Goal: Information Seeking & Learning: Learn about a topic

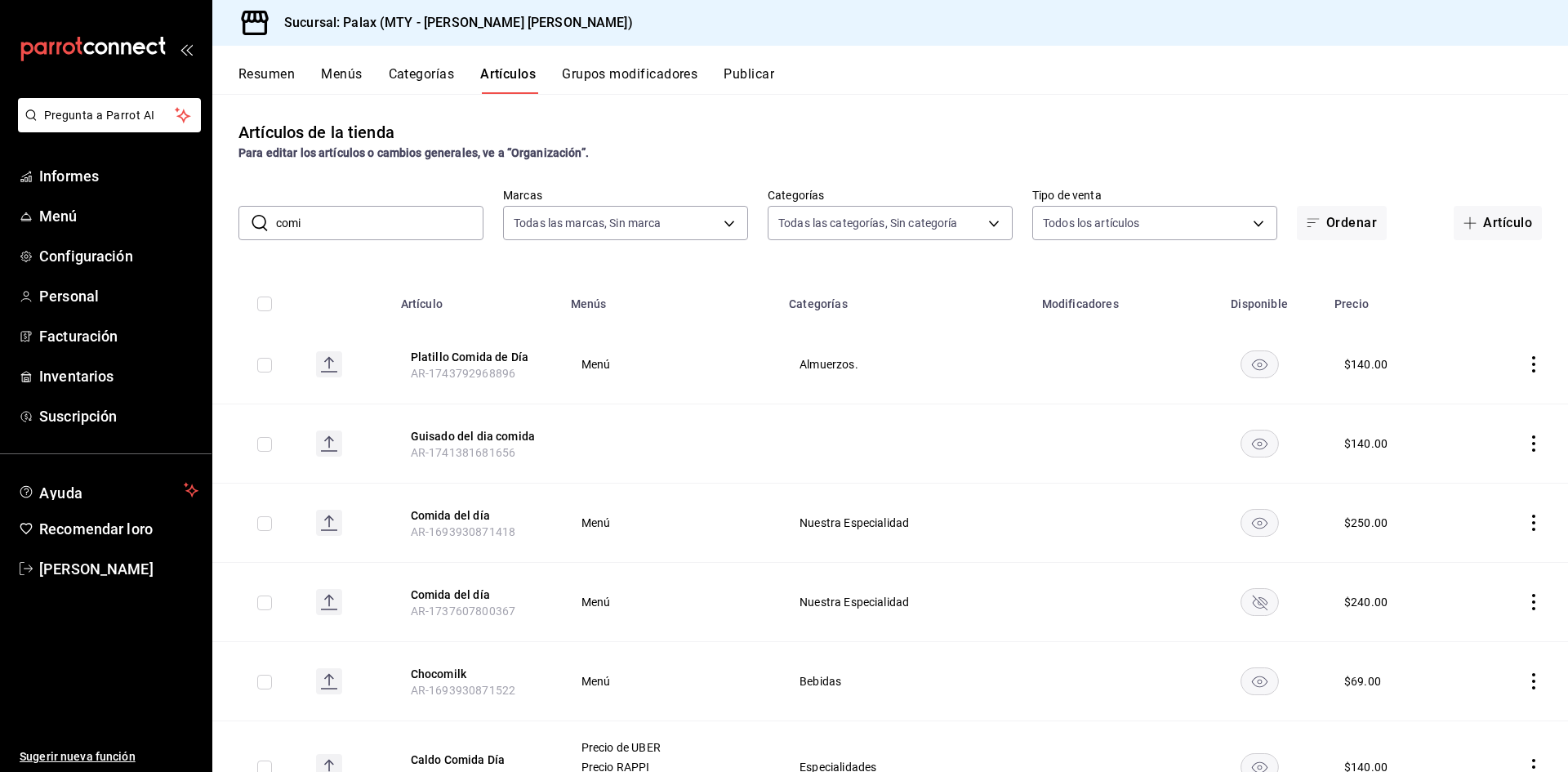
scroll to position [80, 0]
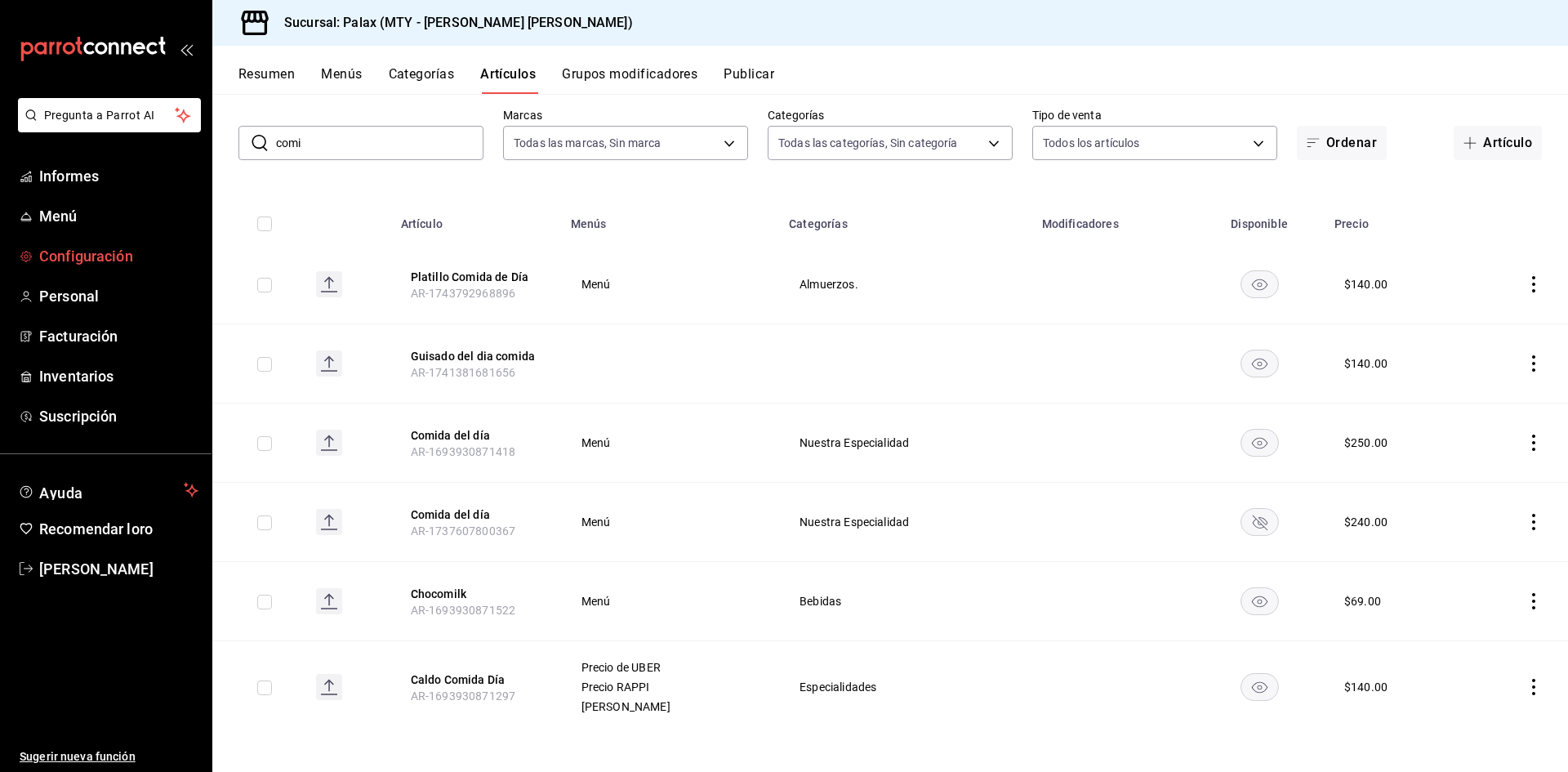
click at [102, 260] on font "Configuración" at bounding box center [86, 256] width 94 height 17
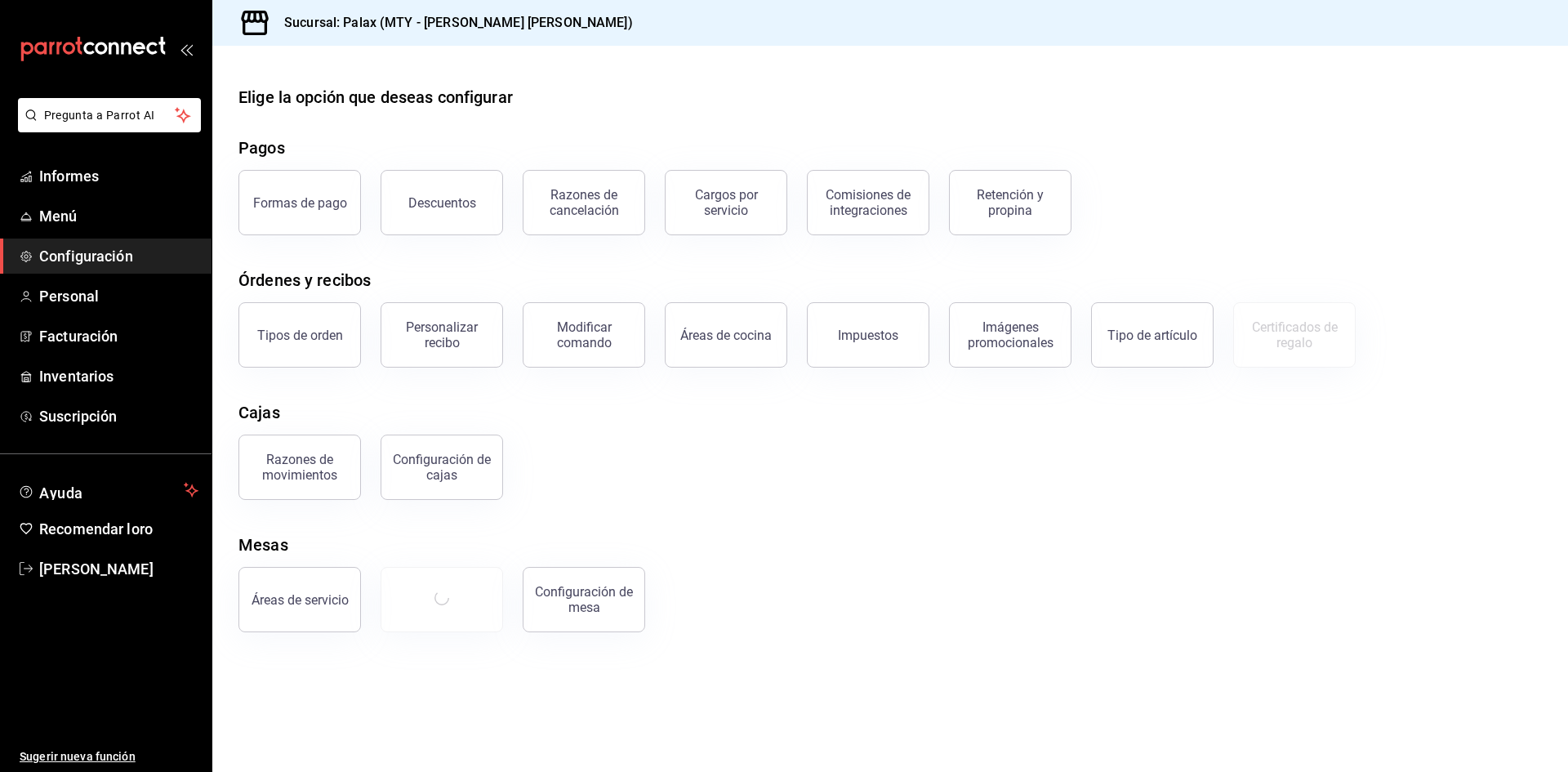
click at [305, 191] on button "Formas de pago" at bounding box center [300, 202] width 123 height 66
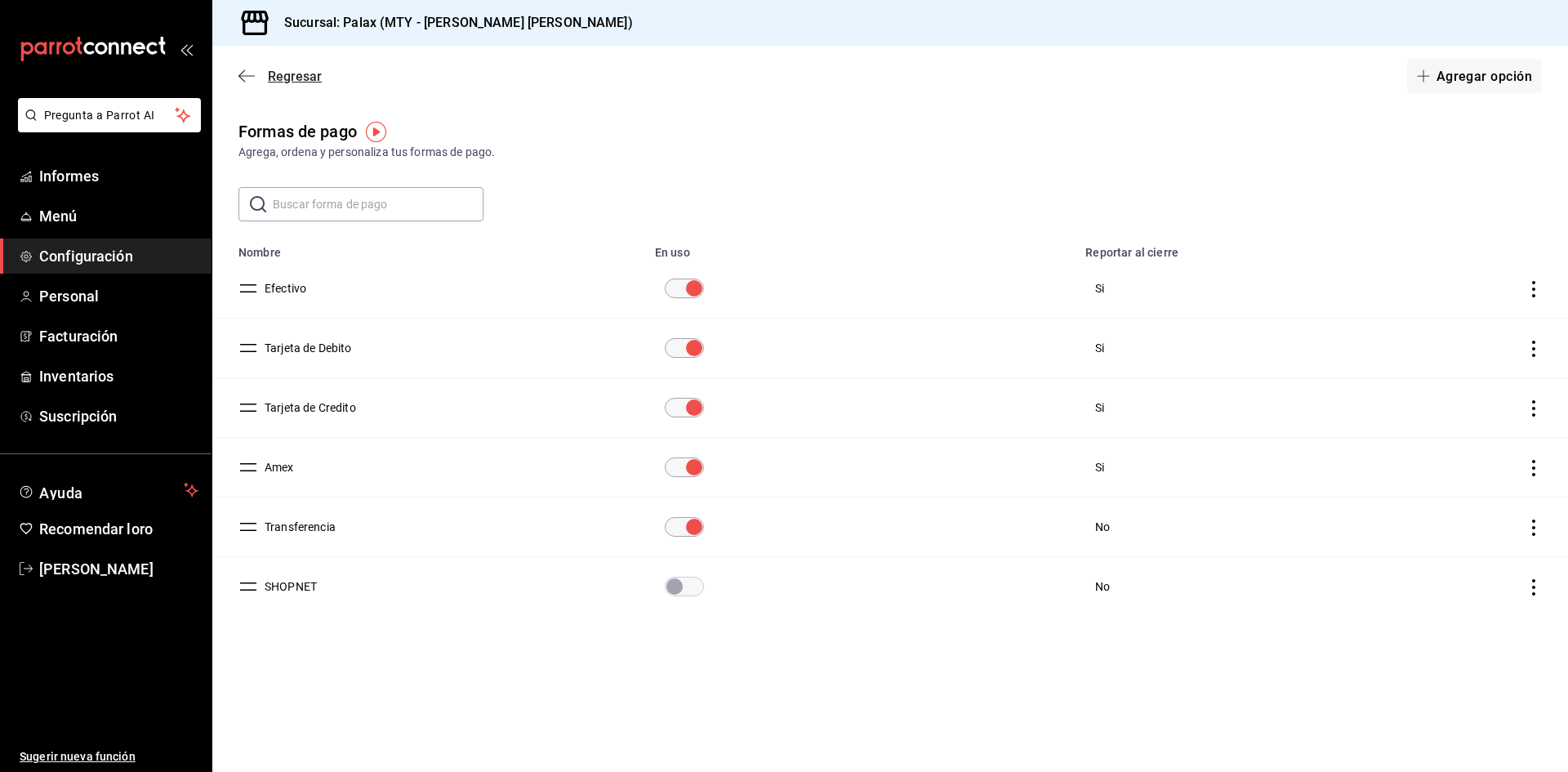
click at [249, 74] on icon "button" at bounding box center [246, 76] width 16 height 15
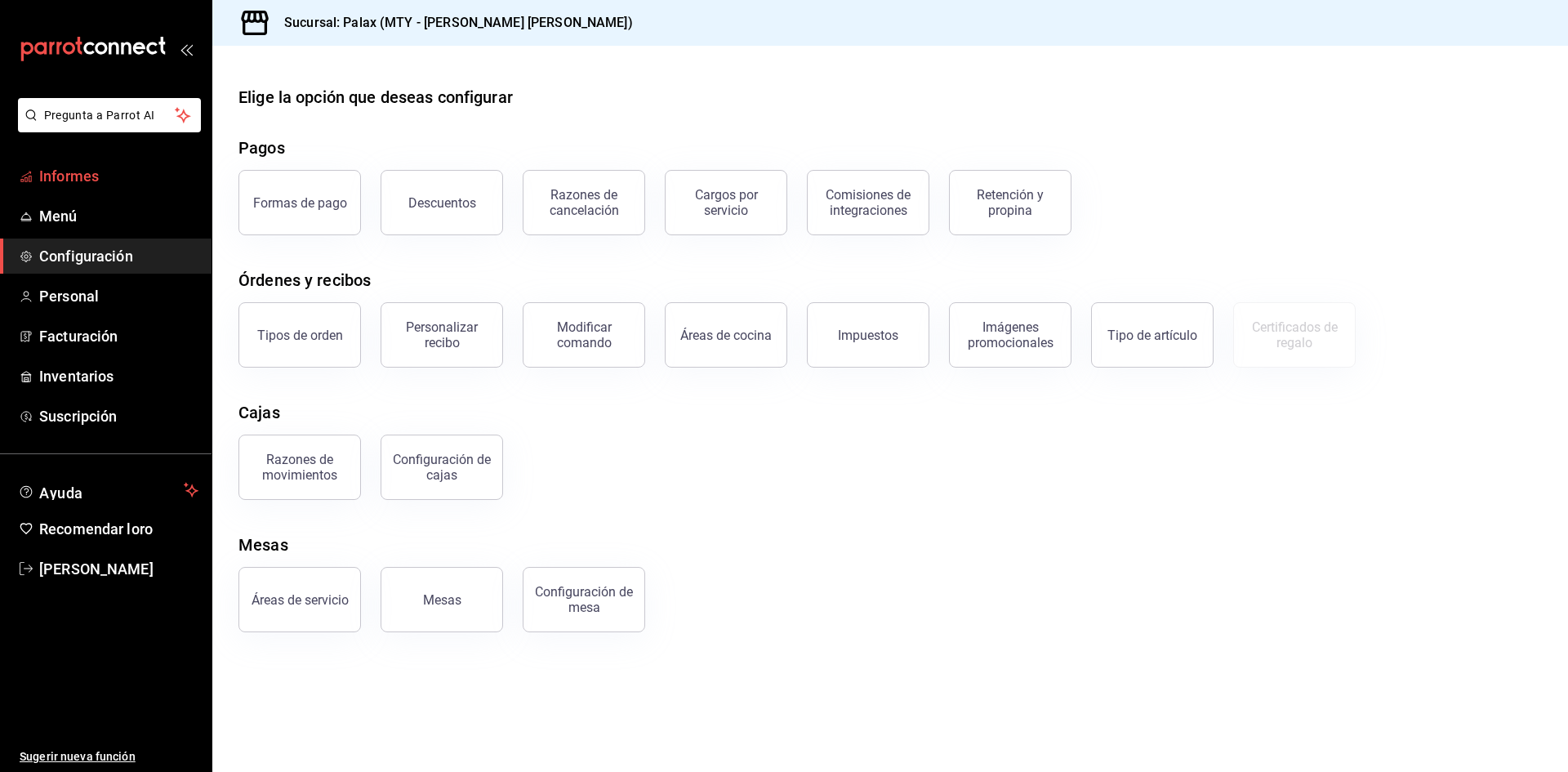
click at [72, 177] on font "Informes" at bounding box center [69, 176] width 60 height 17
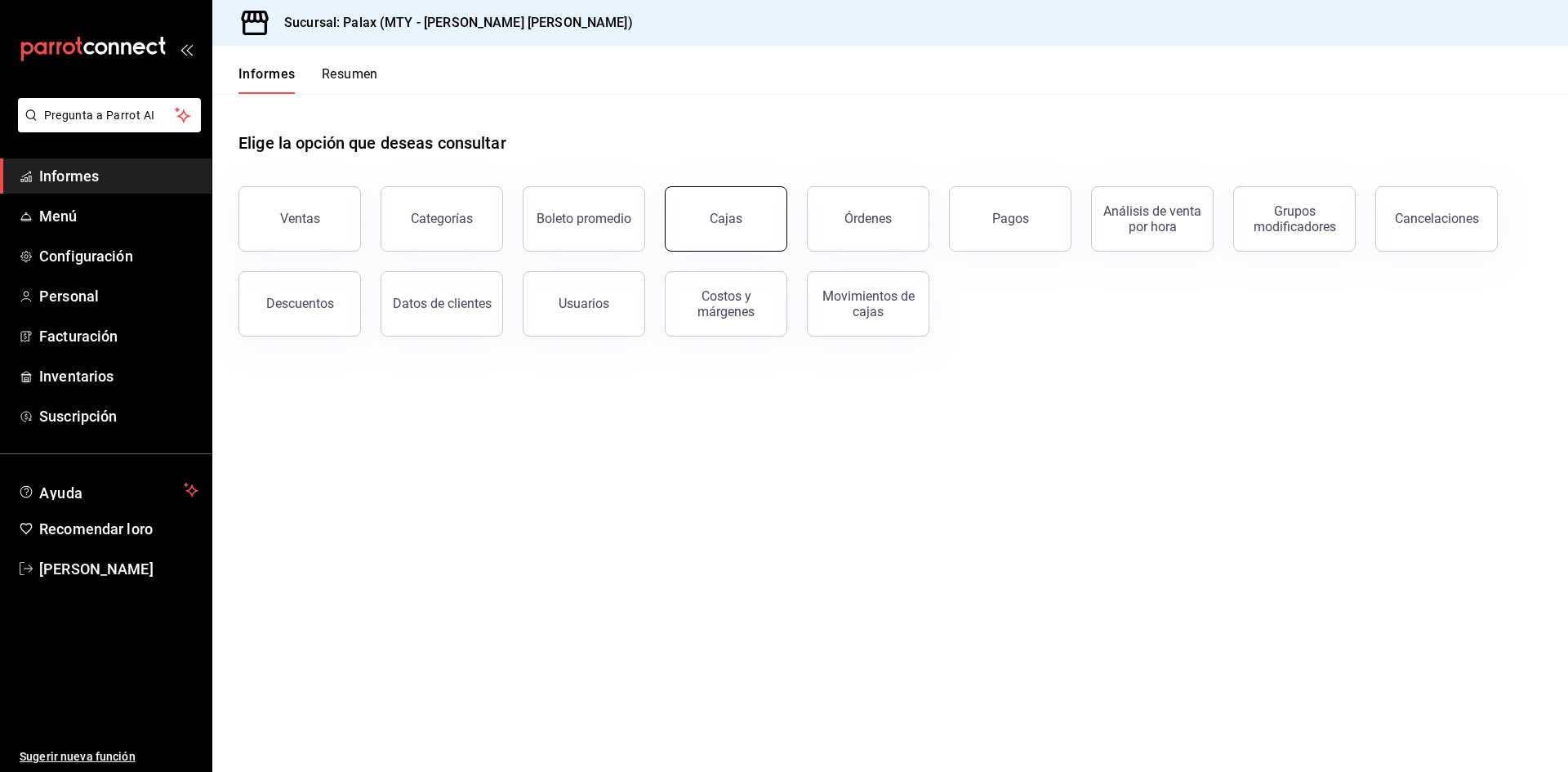
click at [731, 218] on font "Cajas" at bounding box center [727, 218] width 34 height 16
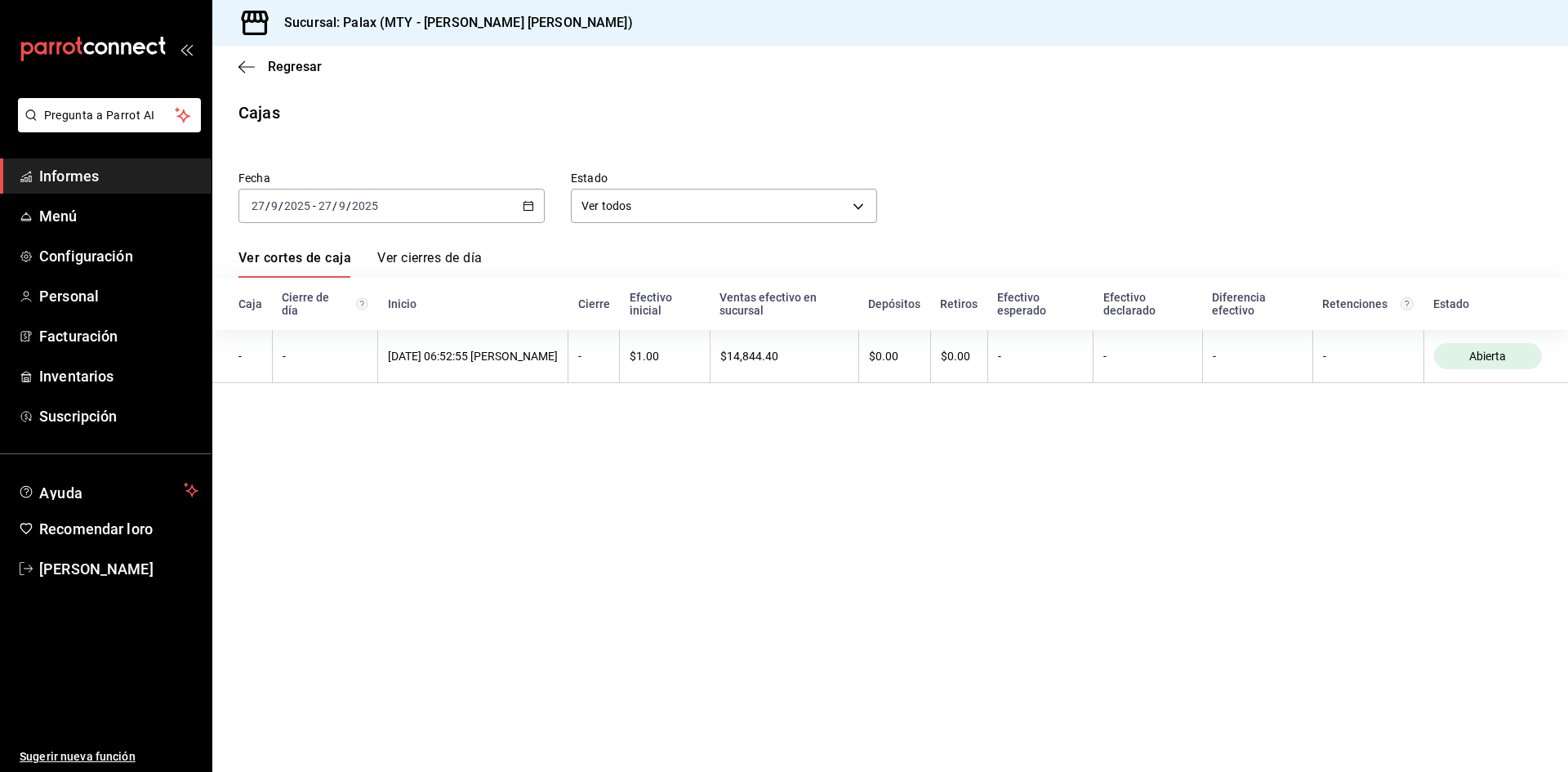
click at [232, 67] on div "Regresar" at bounding box center [890, 67] width 1355 height 41
click at [239, 65] on icon "button" at bounding box center [246, 67] width 16 height 15
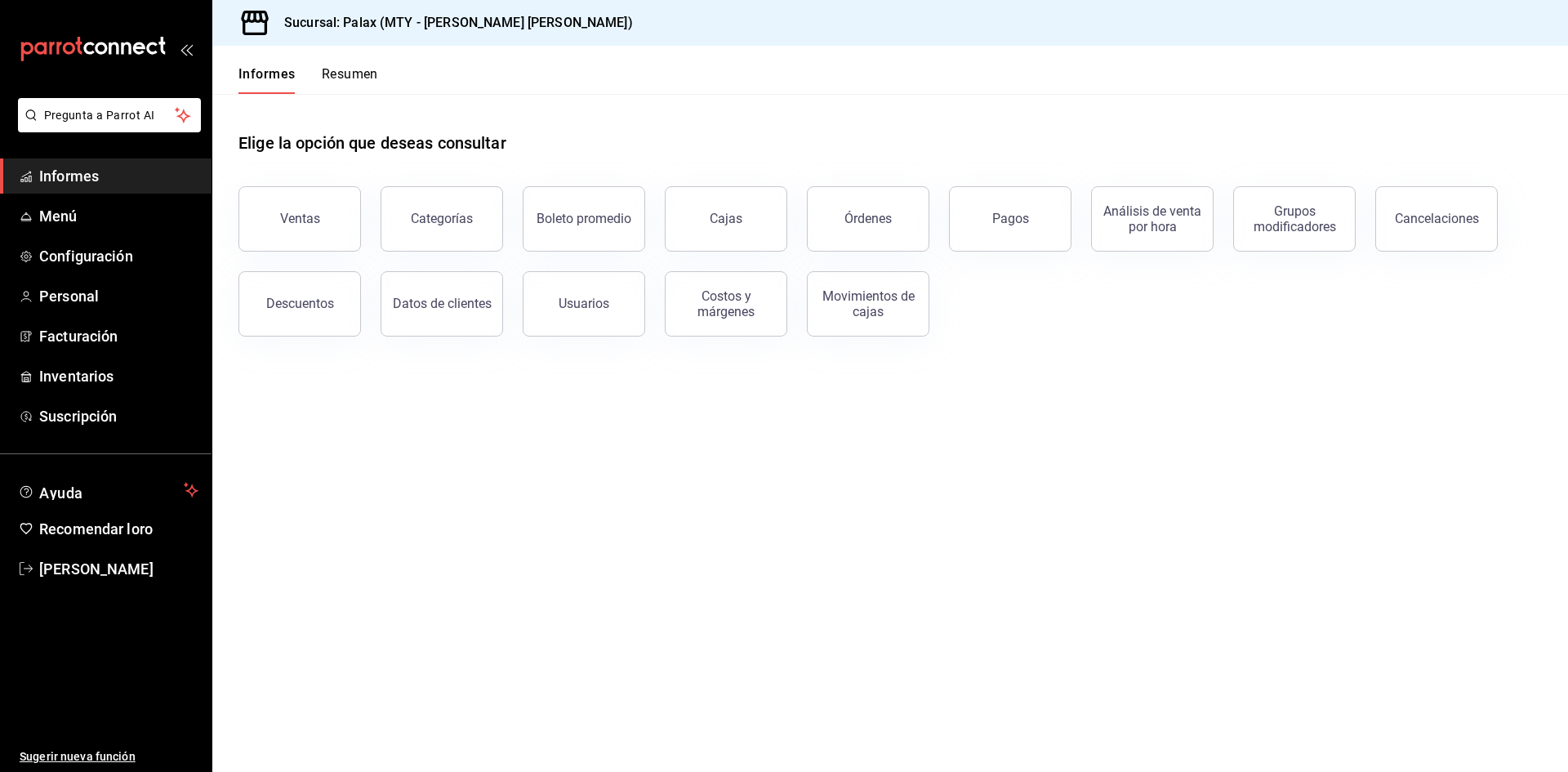
click at [1076, 200] on div "Análisis de venta por hora" at bounding box center [1143, 209] width 142 height 85
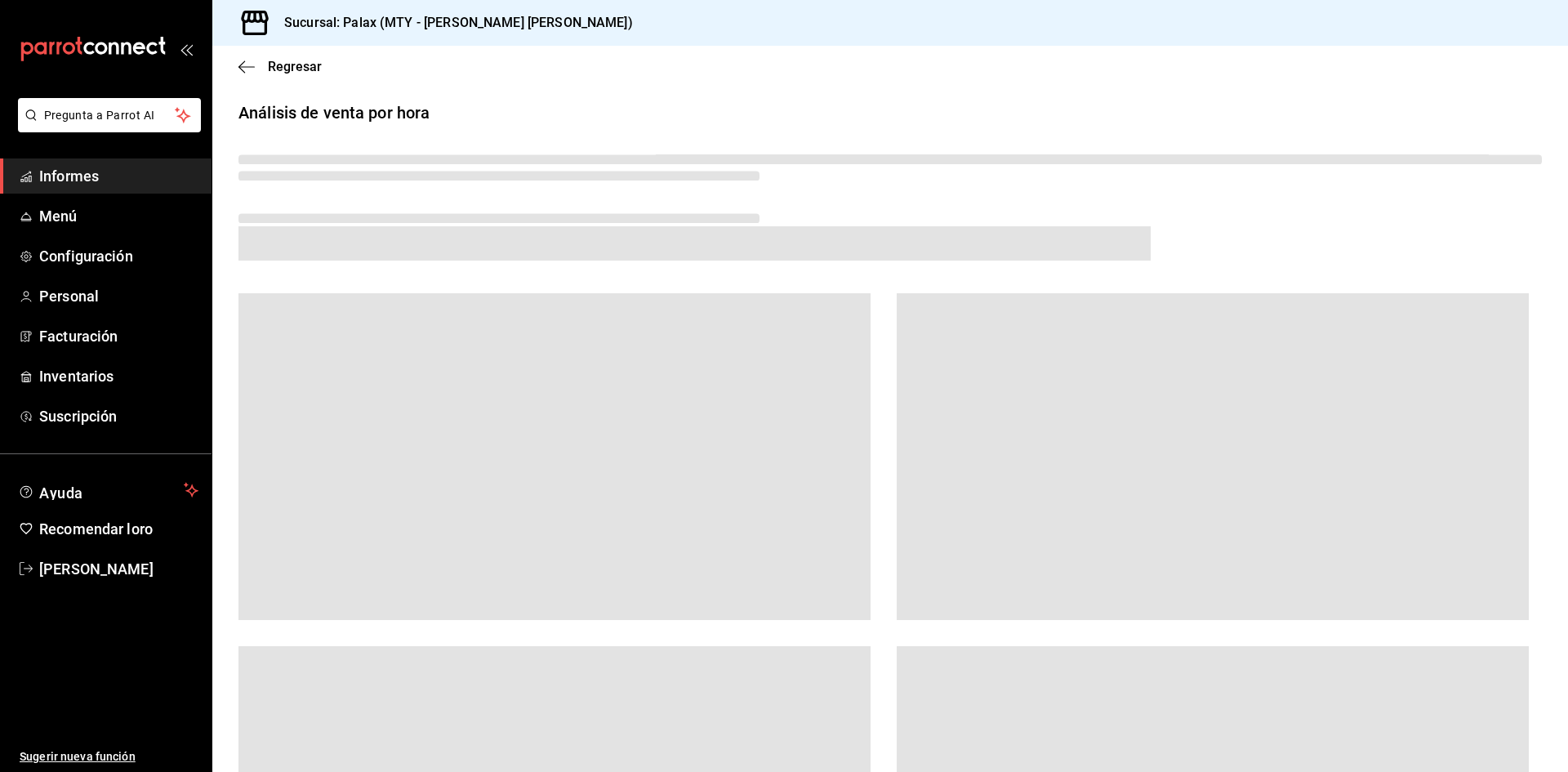
click at [1002, 195] on div at bounding box center [890, 235] width 1303 height 103
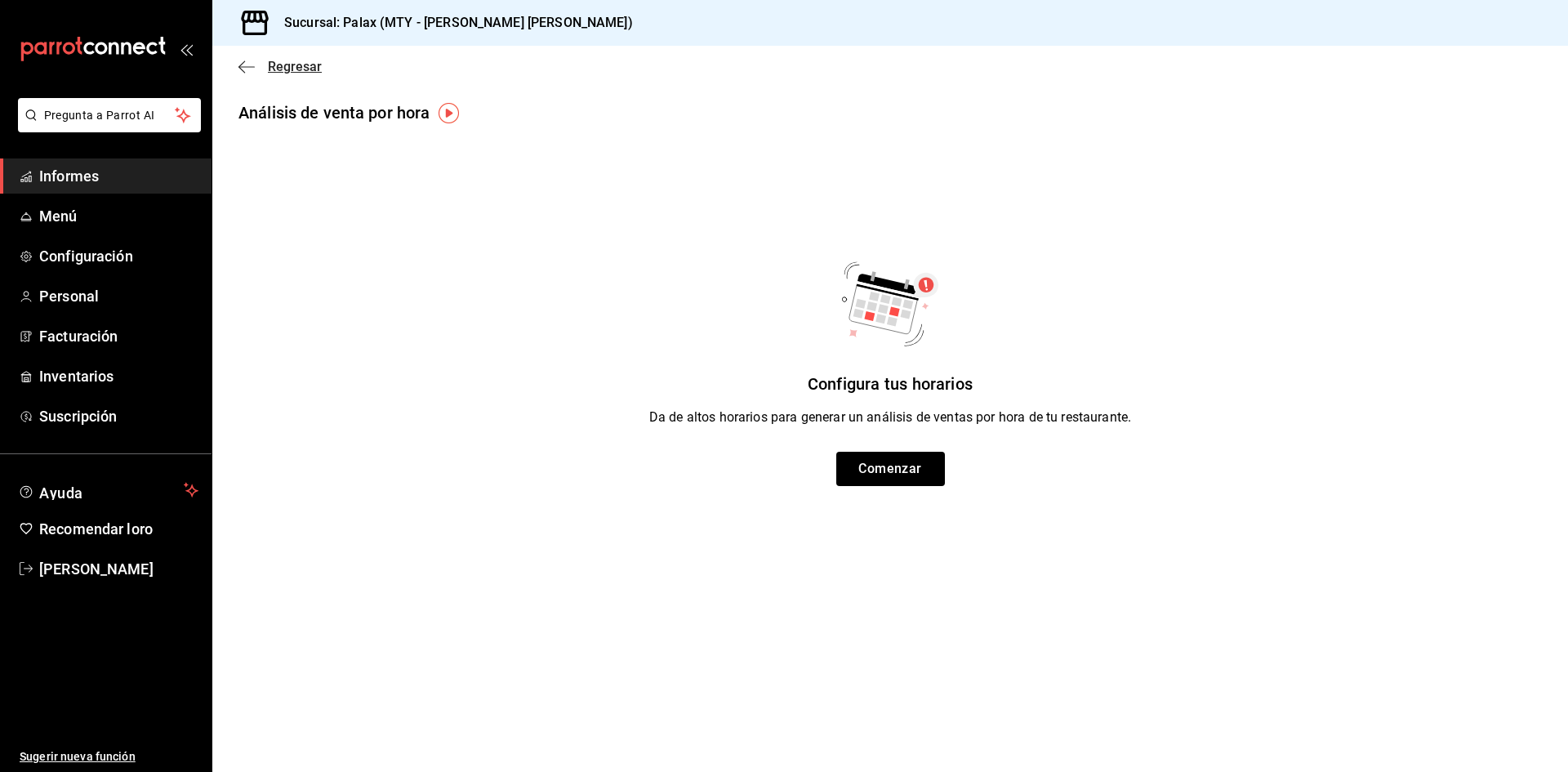
click at [239, 63] on icon "button" at bounding box center [246, 67] width 16 height 15
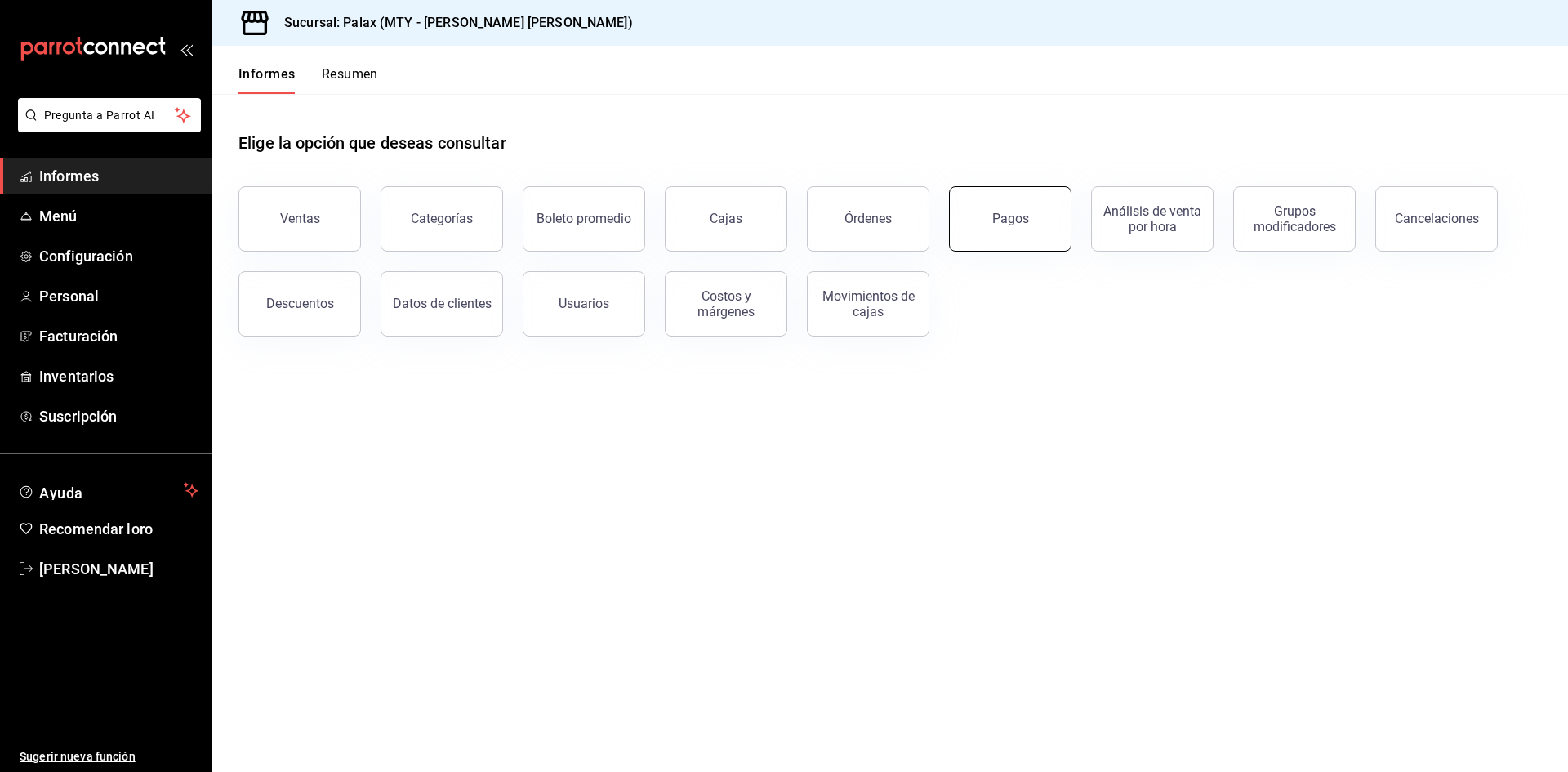
click at [1015, 220] on font "Pagos" at bounding box center [1010, 218] width 37 height 16
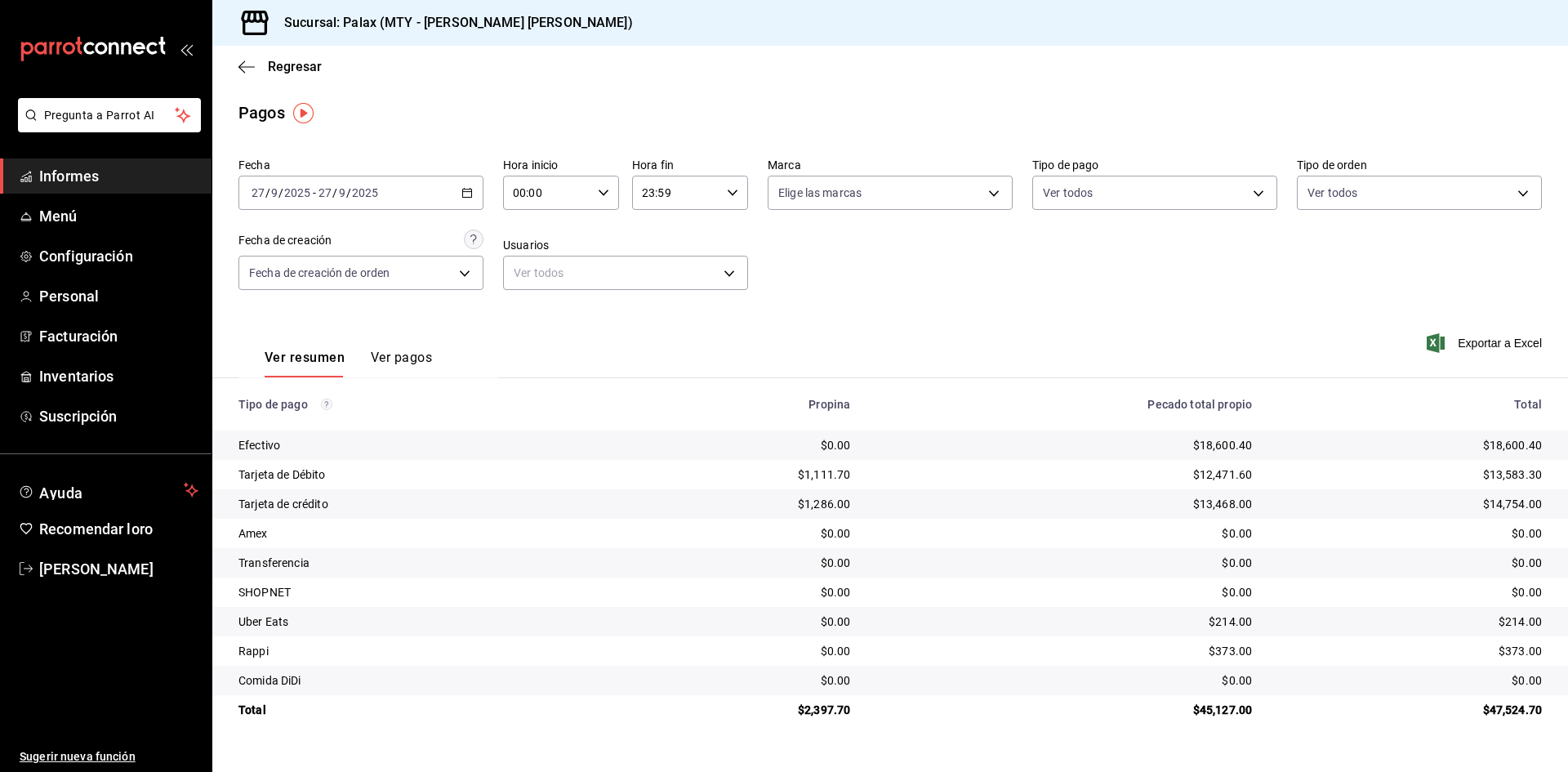
click at [402, 341] on div "Ver resumen Ver pagos" at bounding box center [335, 352] width 194 height 48
click at [407, 356] on font "Ver pagos" at bounding box center [401, 357] width 61 height 16
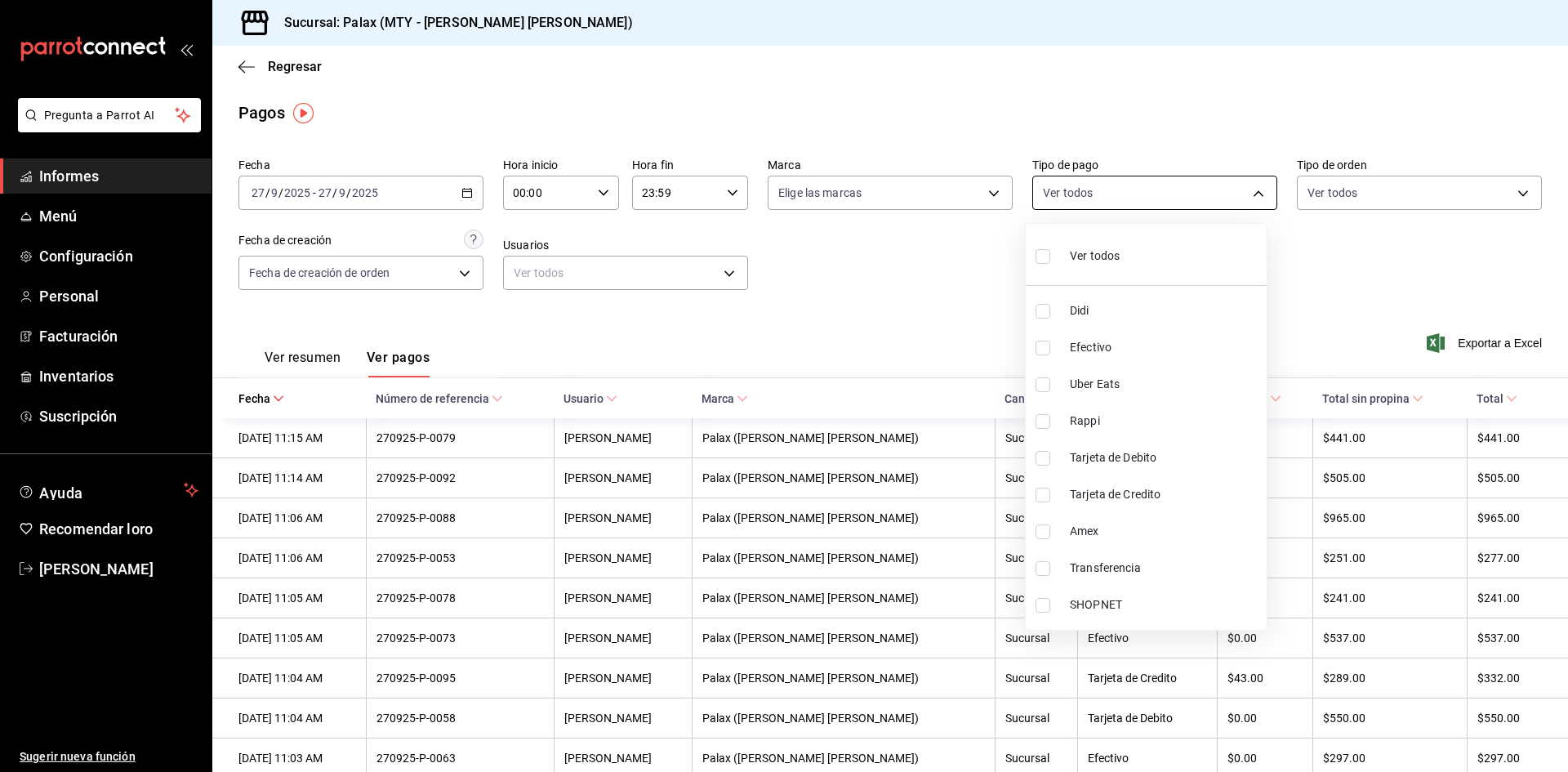
click at [1177, 200] on body "Pregunta a Parrot AI Informes Menú Configuración Personal Facturación Inventari…" at bounding box center [784, 386] width 1568 height 772
drag, startPoint x: 1042, startPoint y: 313, endPoint x: 1057, endPoint y: 290, distance: 27.5
click at [1042, 315] on input "checkbox" at bounding box center [1043, 311] width 15 height 15
checkbox input "true"
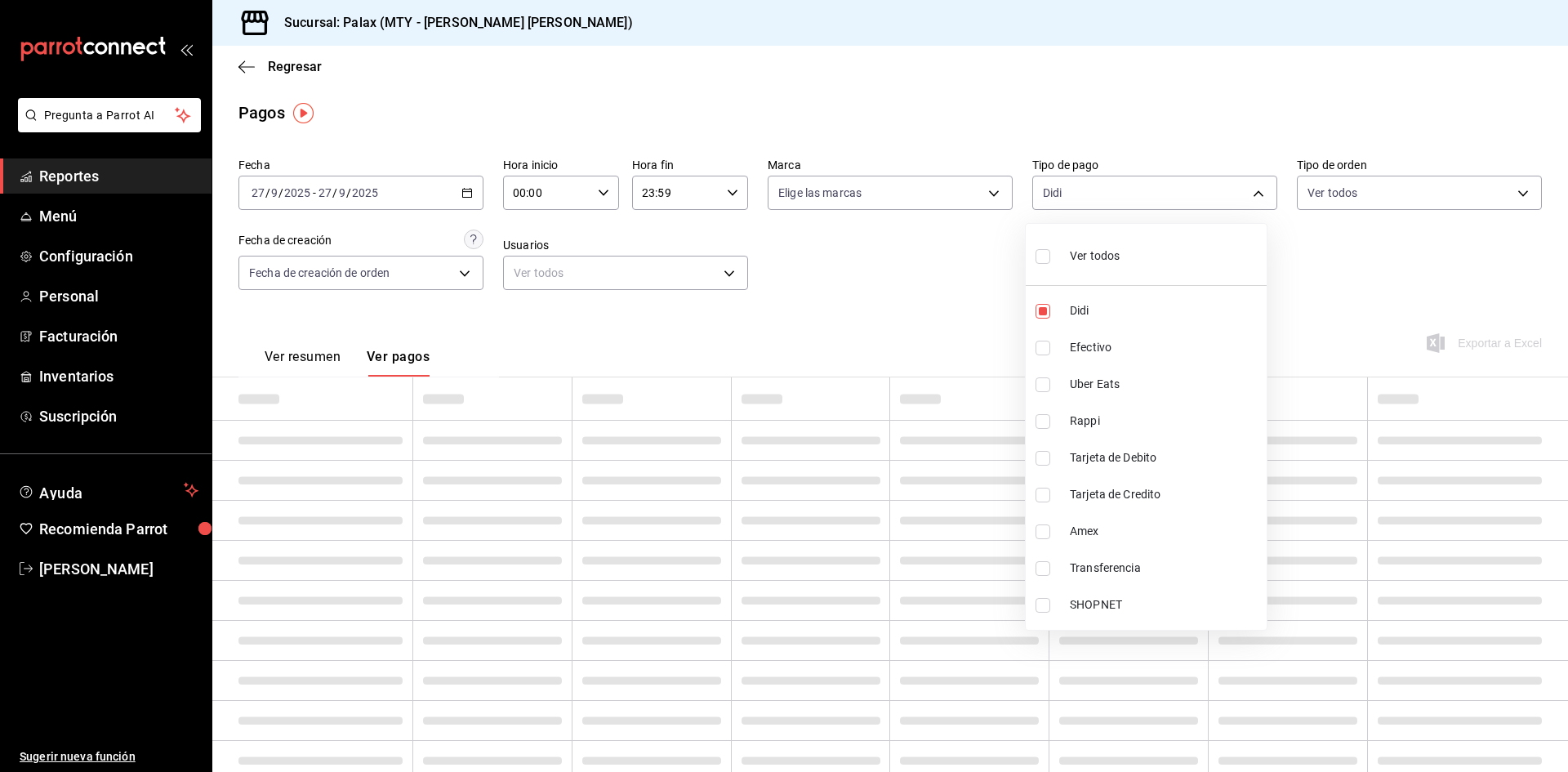
click at [1119, 207] on div at bounding box center [784, 386] width 1568 height 772
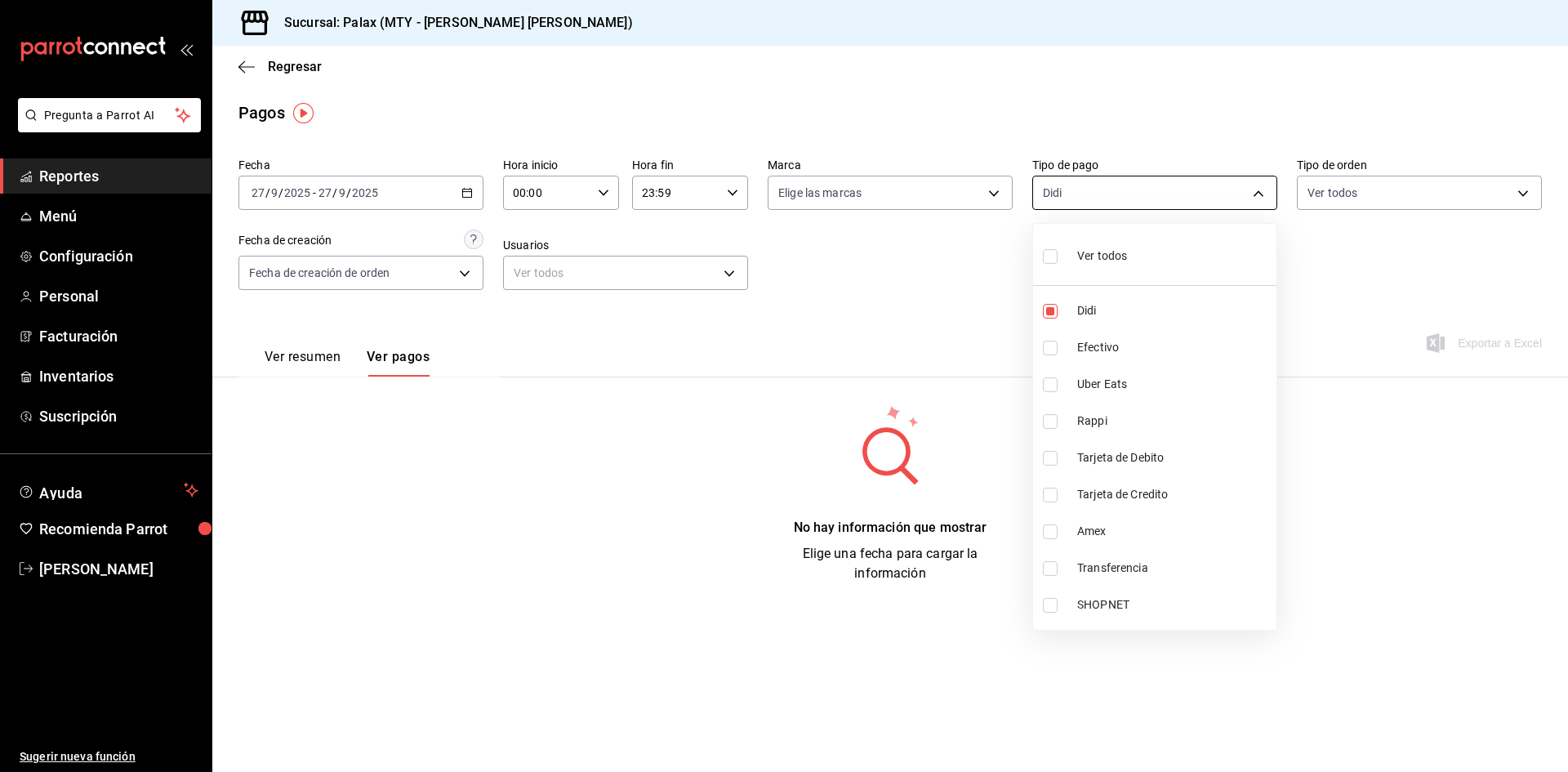
click at [1115, 200] on body "Pregunta a Parrot AI Reportes Menú Configuración Personal Facturación Inventari…" at bounding box center [784, 386] width 1568 height 772
click at [1050, 375] on li "Uber Eats" at bounding box center [1155, 384] width 244 height 37
type input "1dfd7d12-4f46-46d7-8440-f689524f96d6,e62cde3d-9dcb-4951-a31d-386798e01475"
checkbox input "true"
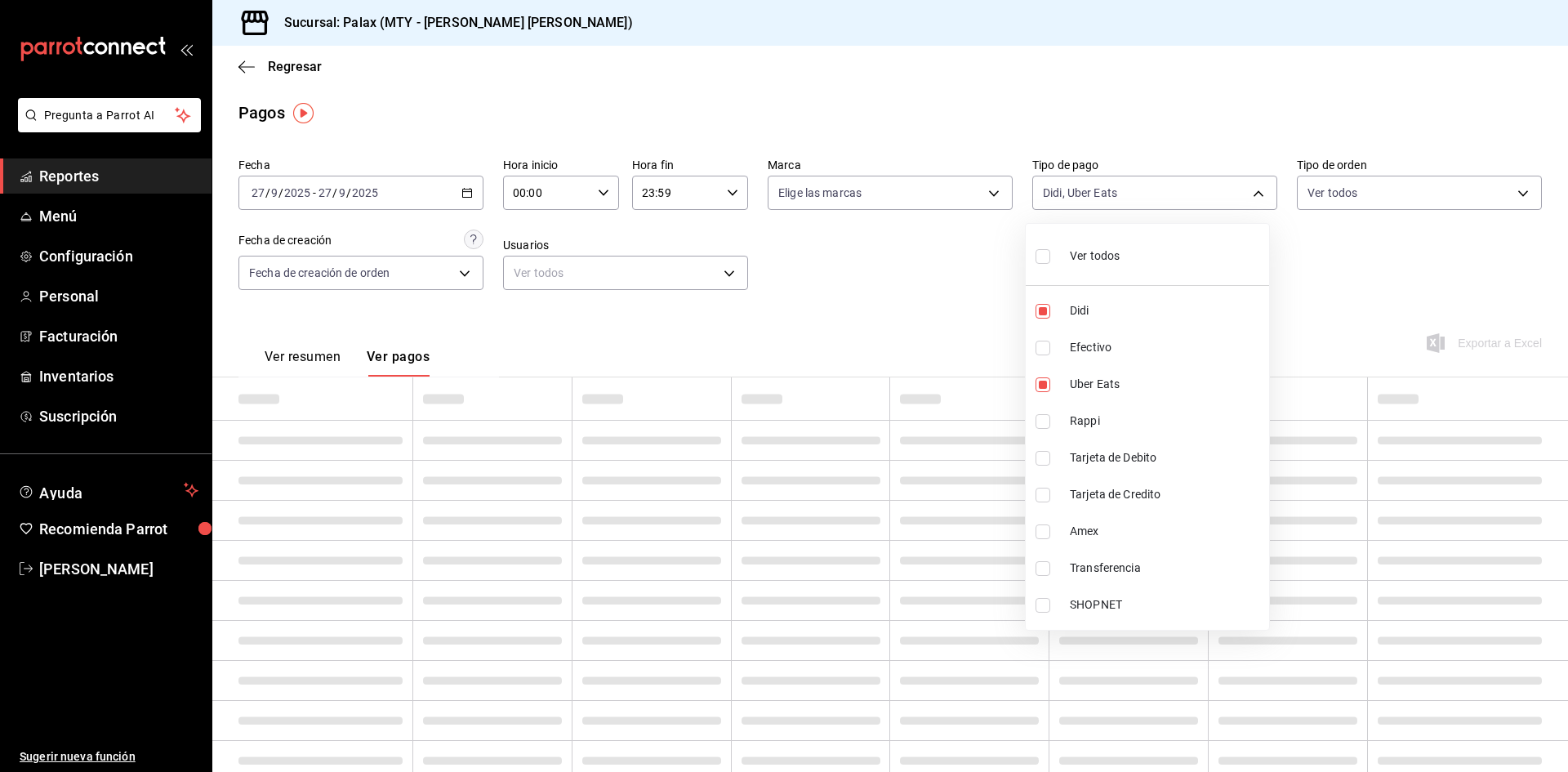
click at [1099, 169] on div at bounding box center [784, 386] width 1568 height 772
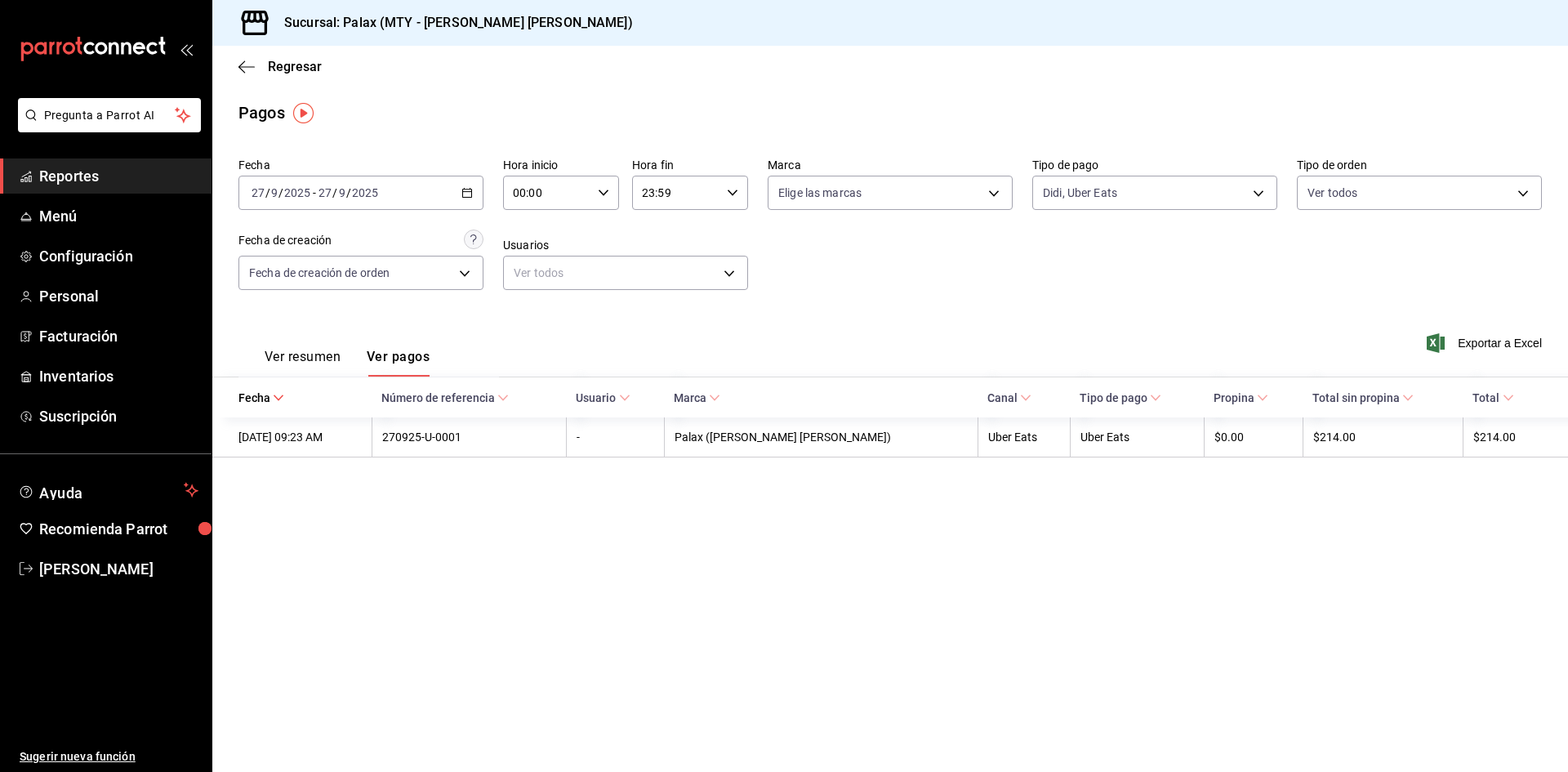
click at [1095, 183] on div "Ver todos Didi Efectivo Uber Eats Rappi Tarjeta de Debito Tarjeta de Credito Am…" at bounding box center [784, 386] width 1568 height 772
click at [1107, 191] on body "Pregunta a Parrot AI Reportes Menú Configuración Personal Facturación Inventari…" at bounding box center [784, 386] width 1568 height 772
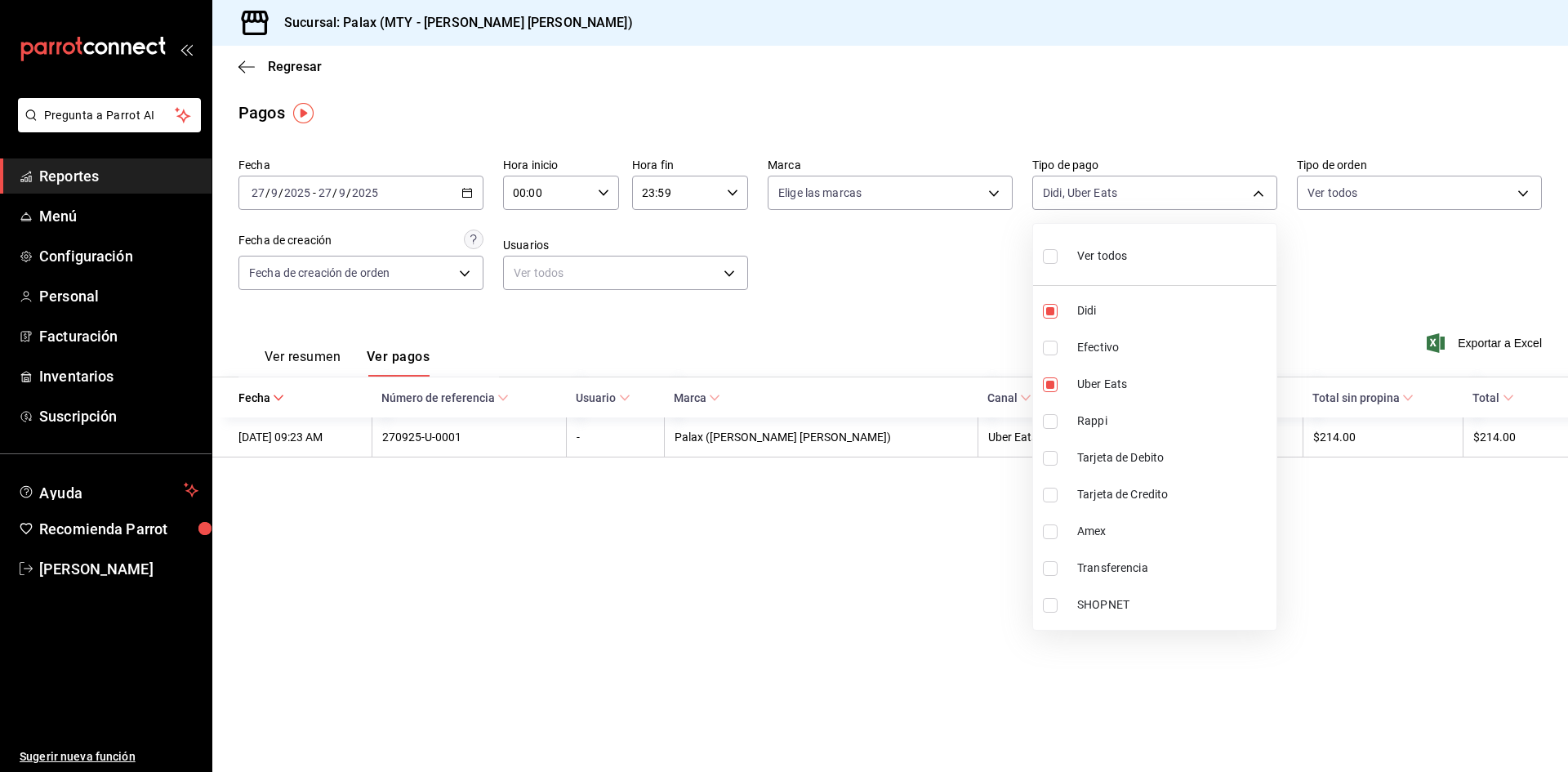
click at [1048, 419] on input "checkbox" at bounding box center [1050, 422] width 15 height 15
checkbox input "true"
type input "1dfd7d12-4f46-46d7-8440-f689524f96d6,e62cde3d-9dcb-4951-a31d-386798e01475,96341…"
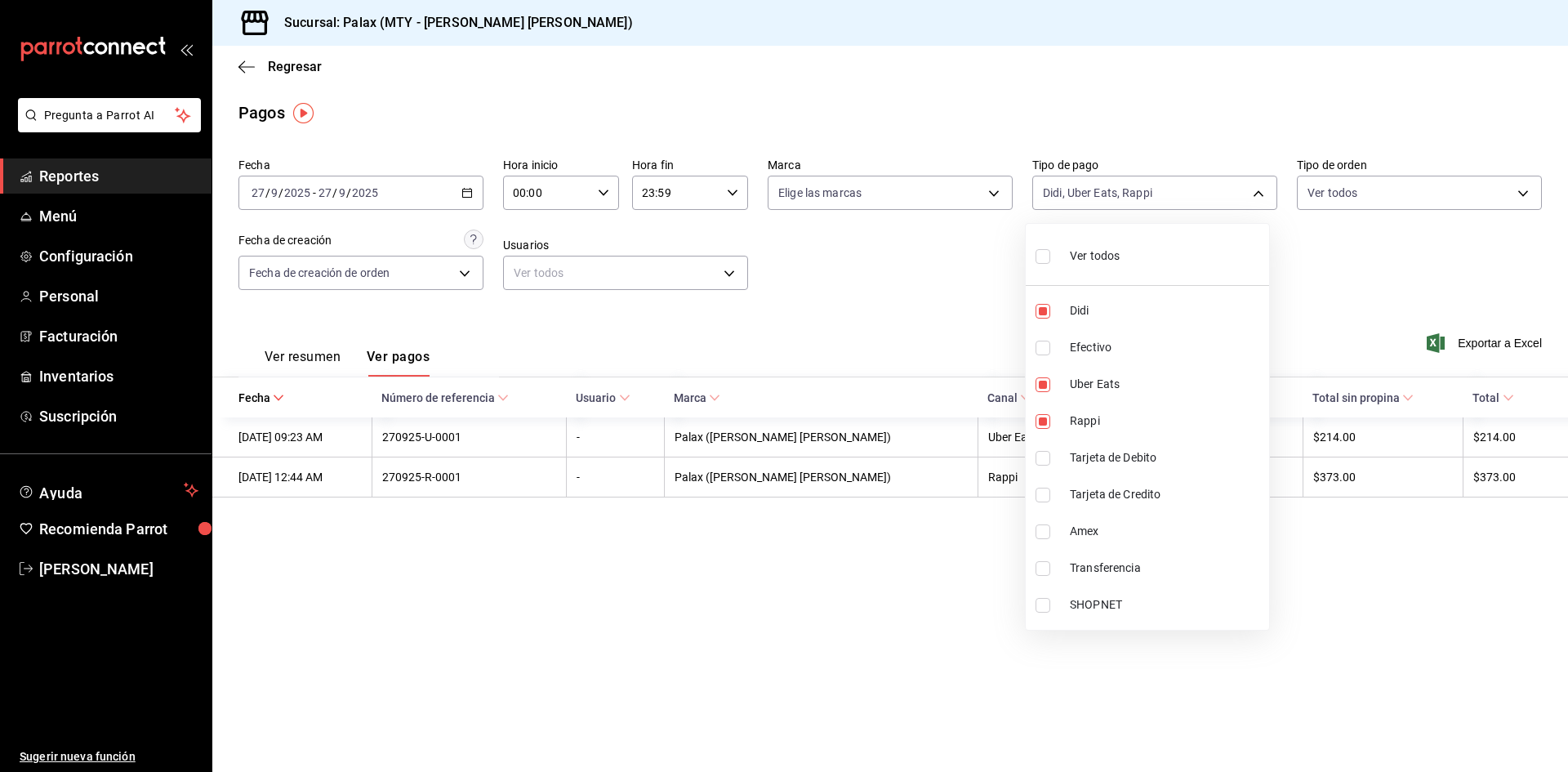
click at [959, 397] on div at bounding box center [784, 386] width 1568 height 772
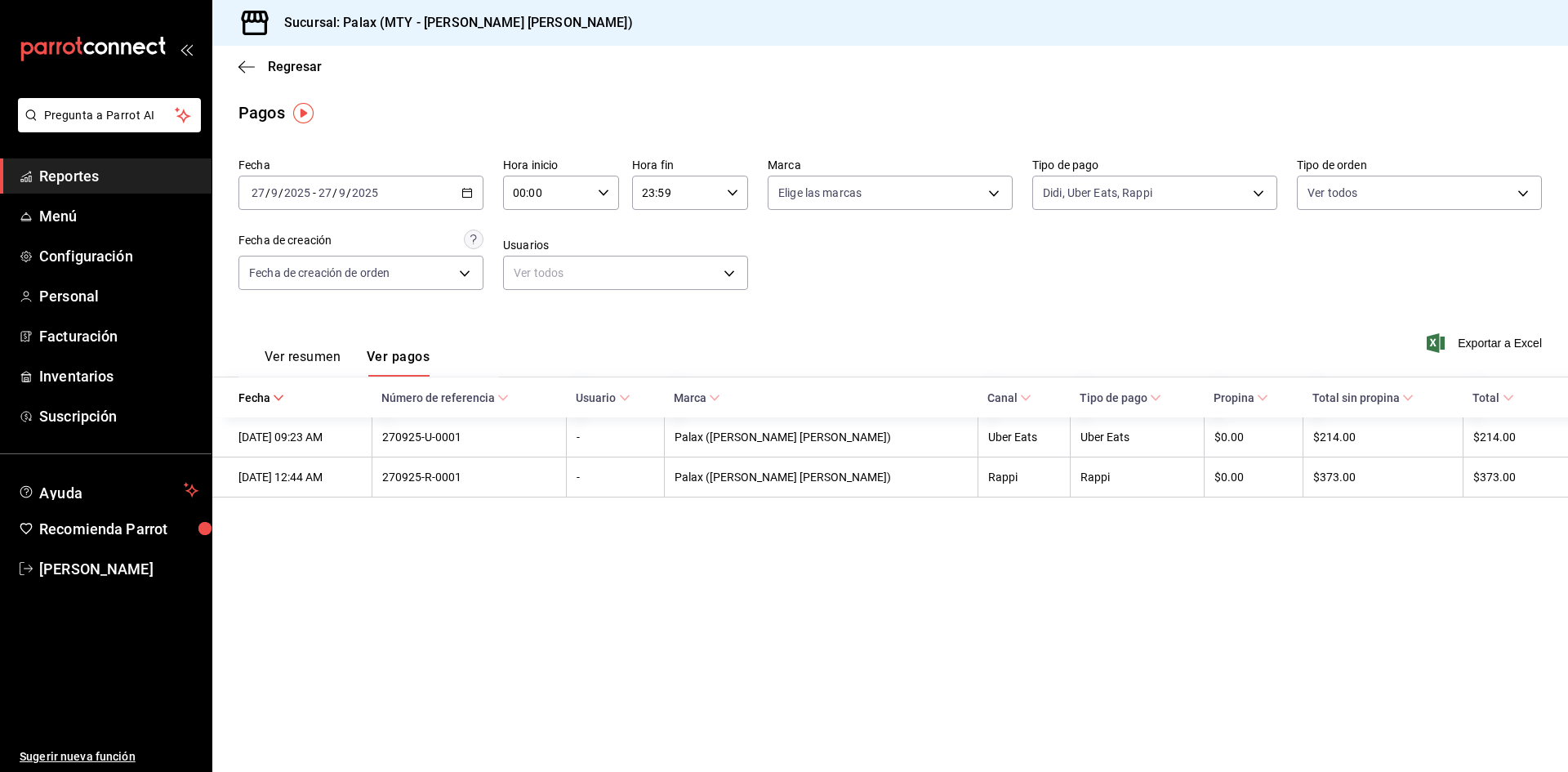
click at [461, 193] on div "[DATE] [DATE] - [DATE] [DATE]" at bounding box center [362, 192] width 245 height 35
click at [355, 430] on span "Rango de fechas" at bounding box center [315, 426] width 126 height 17
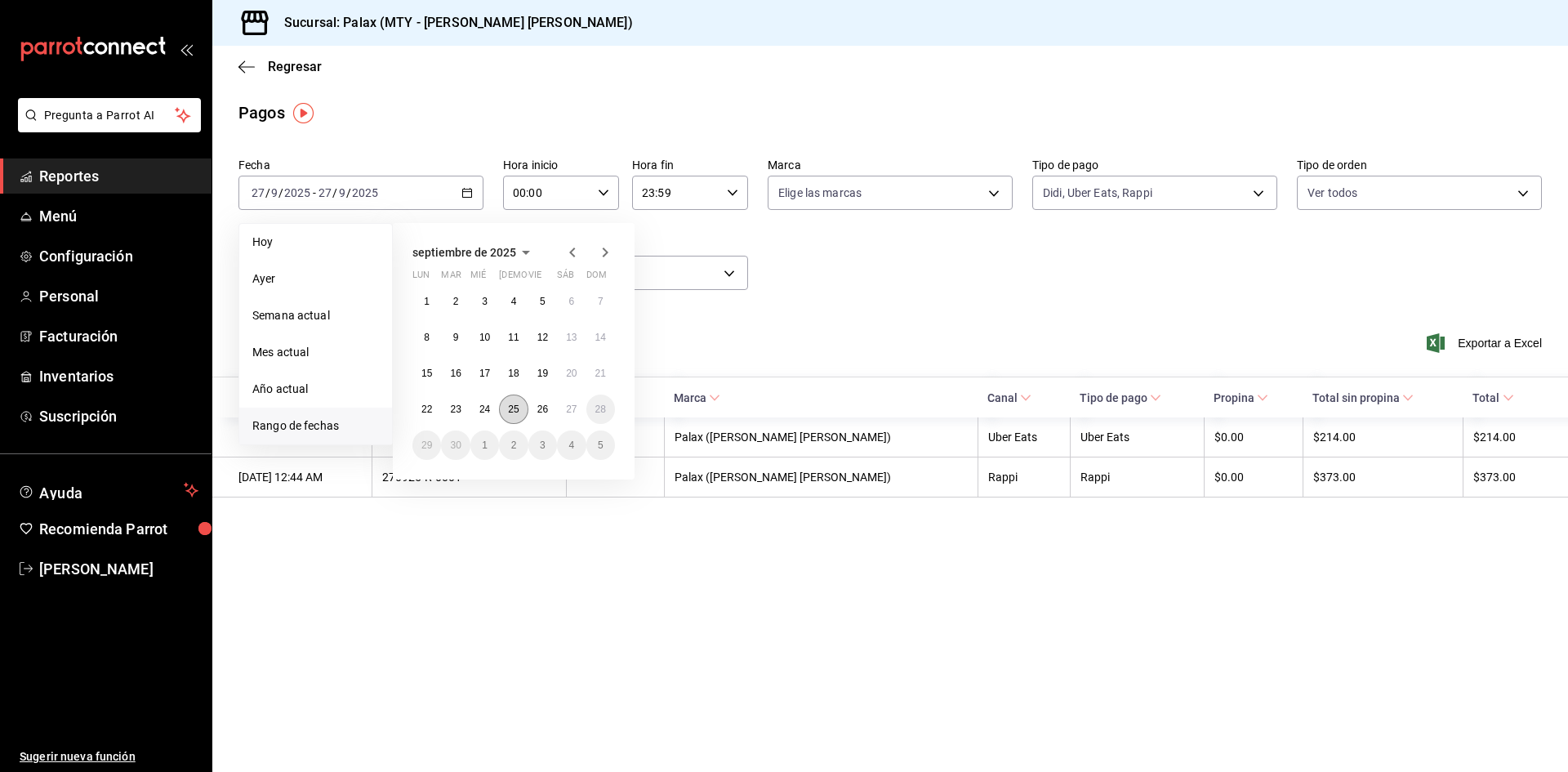
click at [515, 409] on abbr "25" at bounding box center [512, 409] width 10 height 11
click at [518, 412] on abbr "25" at bounding box center [512, 409] width 10 height 11
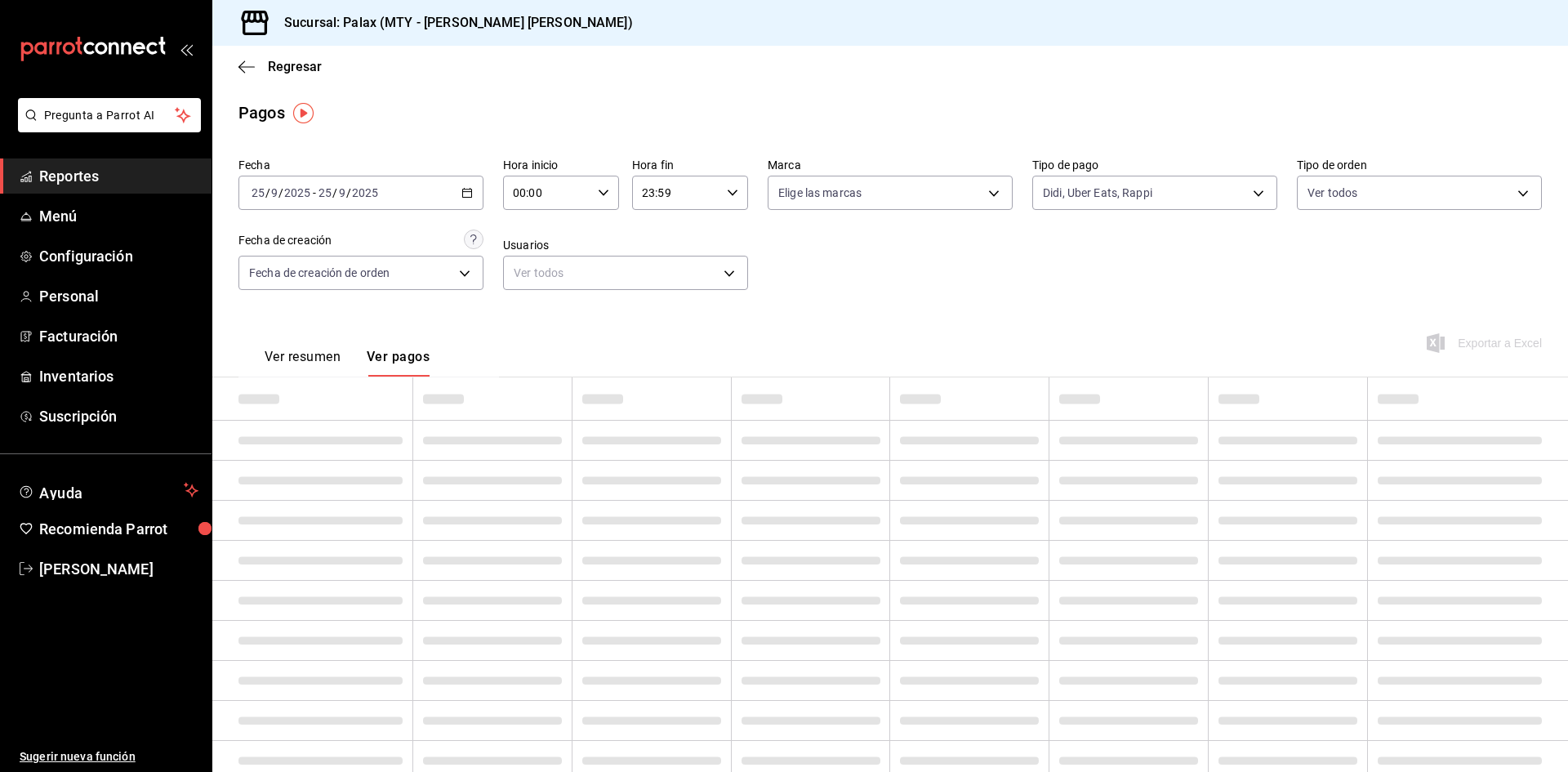
click at [467, 191] on icon "button" at bounding box center [467, 193] width 11 height 11
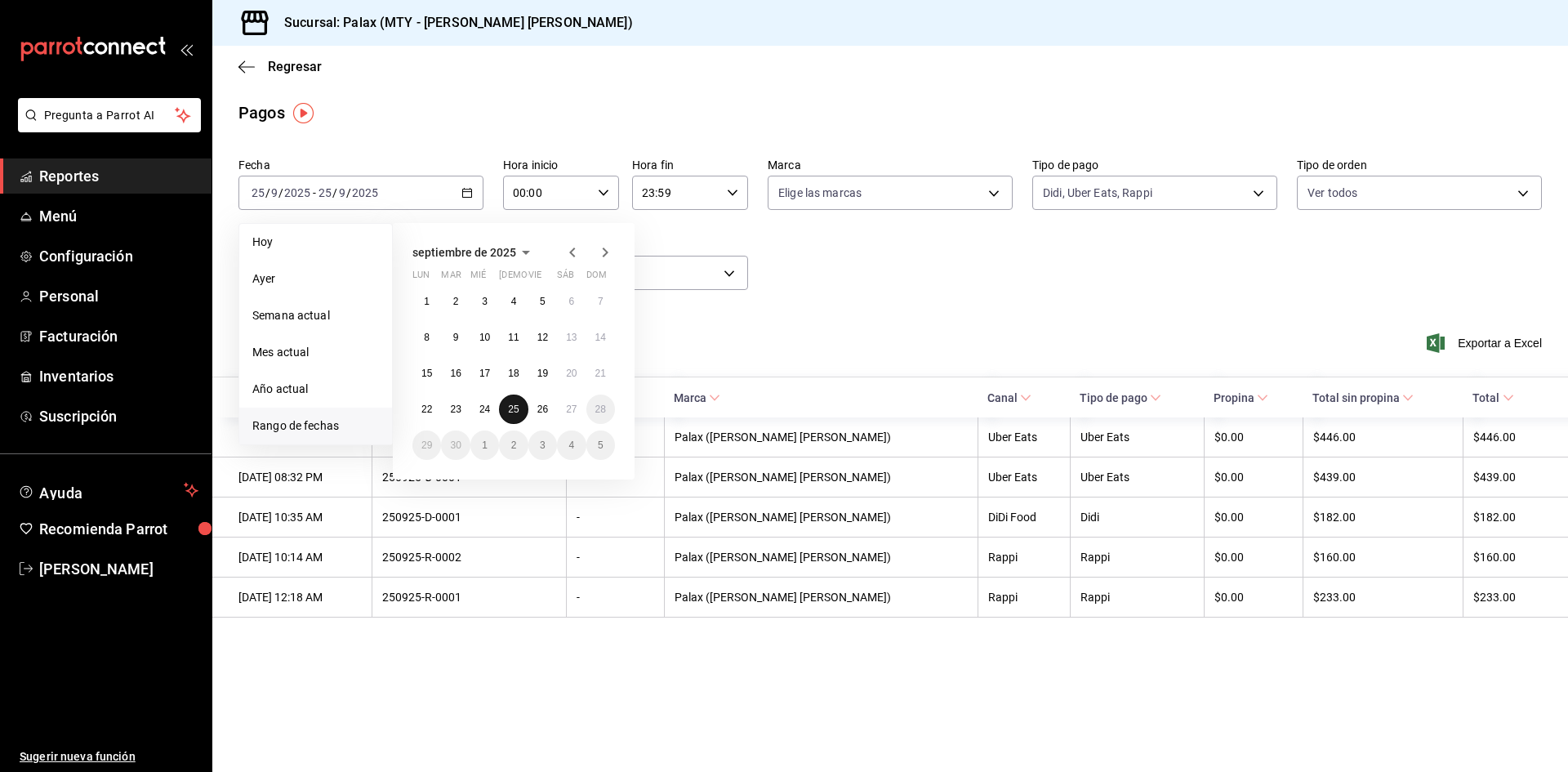
click at [516, 409] on abbr "25" at bounding box center [512, 409] width 10 height 11
click at [540, 408] on abbr "26" at bounding box center [542, 409] width 10 height 11
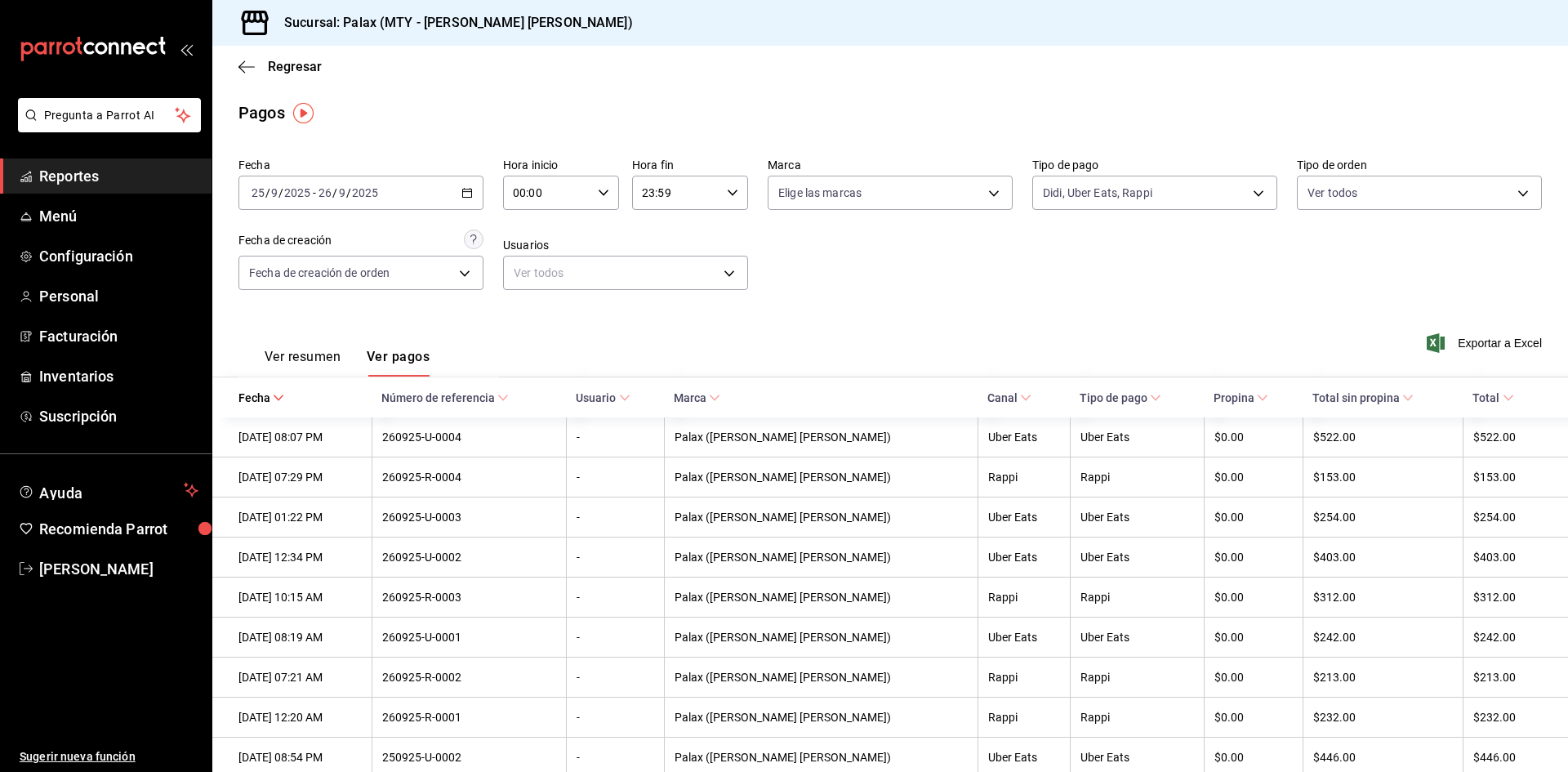
click at [576, 199] on input "00:00" at bounding box center [547, 192] width 88 height 33
click at [525, 240] on button "06" at bounding box center [529, 224] width 52 height 33
click at [585, 334] on button "59" at bounding box center [587, 342] width 52 height 33
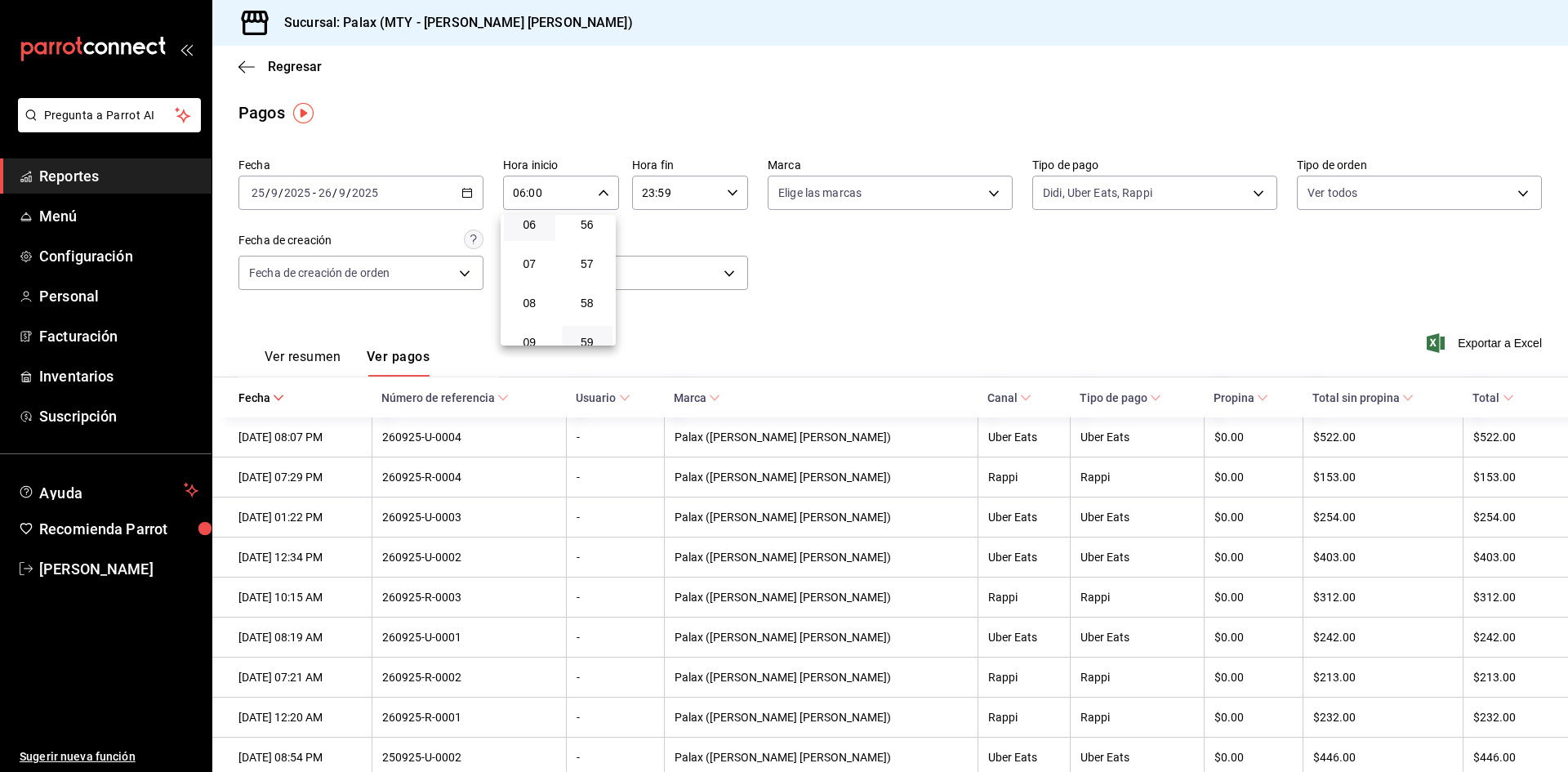
type input "06:59"
click at [710, 194] on div at bounding box center [784, 386] width 1568 height 772
click at [680, 194] on input "23:59" at bounding box center [676, 192] width 88 height 33
click at [652, 260] on button "07" at bounding box center [657, 270] width 52 height 33
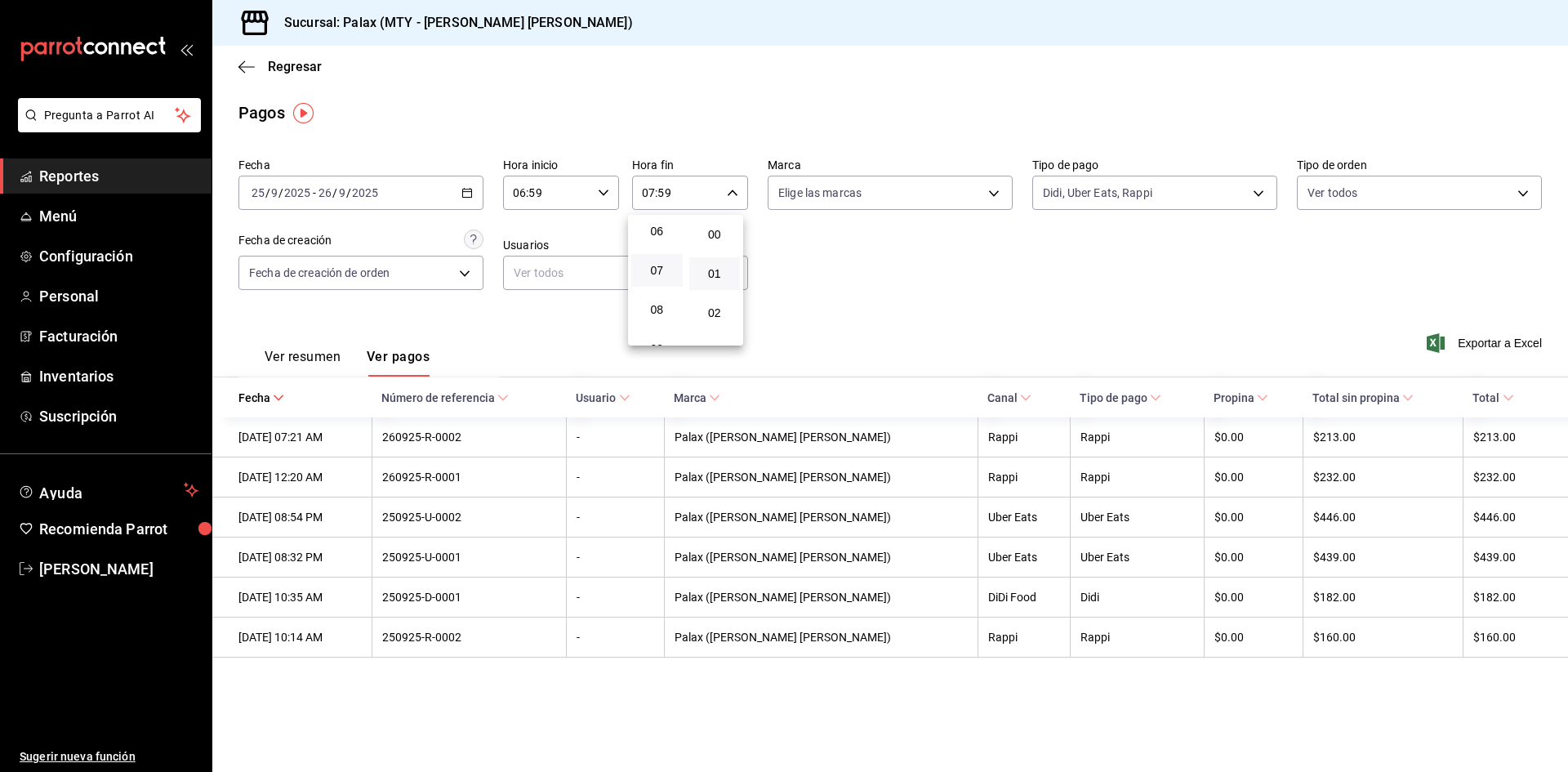
click at [722, 282] on button "01" at bounding box center [715, 274] width 52 height 33
type input "07:01"
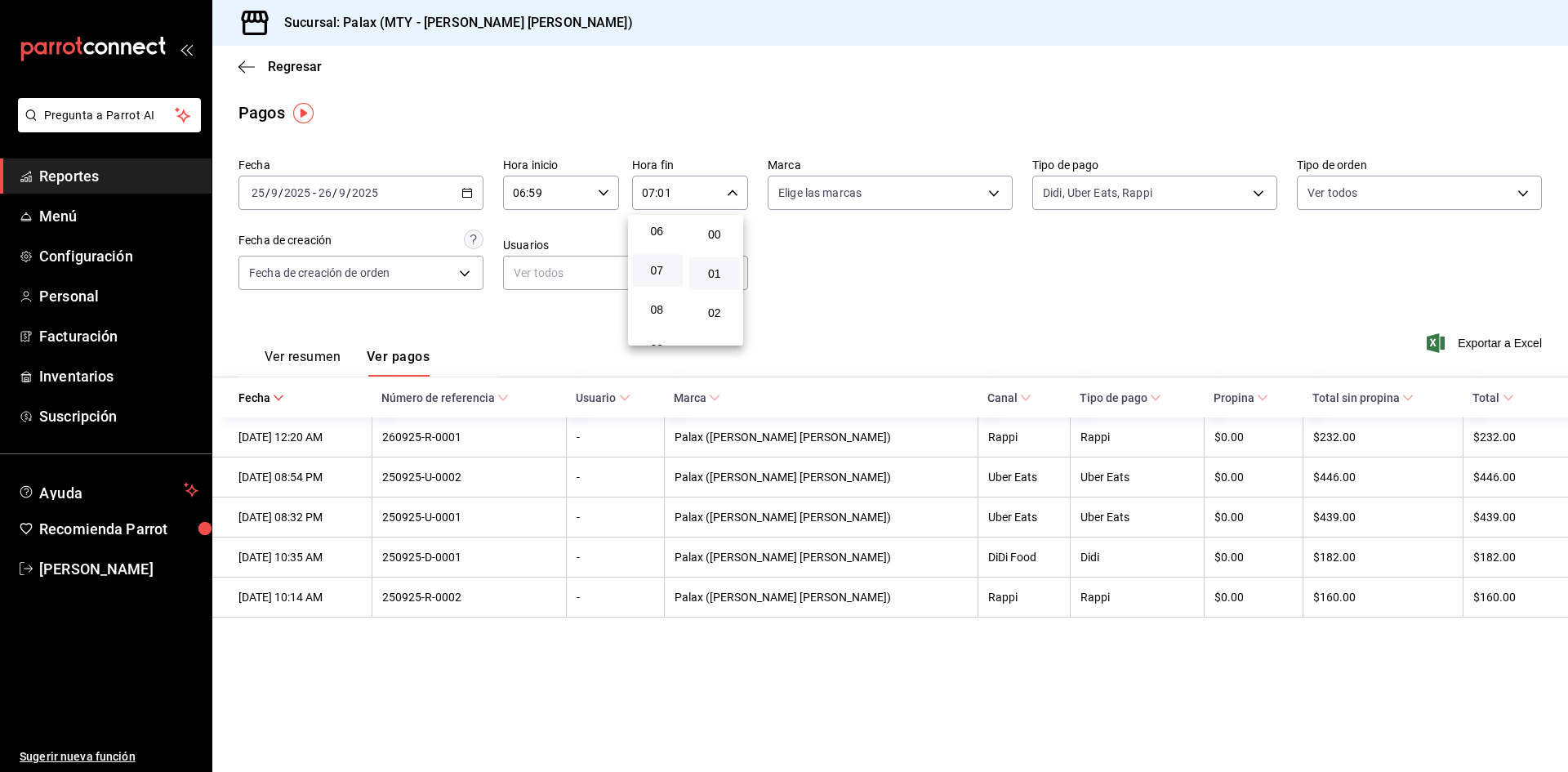
drag, startPoint x: 941, startPoint y: 392, endPoint x: 945, endPoint y: 401, distance: 9.8
click at [941, 392] on div at bounding box center [784, 386] width 1568 height 772
drag, startPoint x: 1104, startPoint y: 381, endPoint x: 1102, endPoint y: 397, distance: 16.1
click at [1103, 383] on th "Tipo de pago" at bounding box center [1137, 397] width 135 height 40
click at [1102, 397] on span "Tipo de pago" at bounding box center [1120, 398] width 81 height 13
